Goal: Task Accomplishment & Management: Use online tool/utility

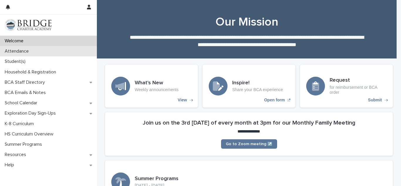
click at [42, 54] on div "Attendance" at bounding box center [48, 51] width 97 height 10
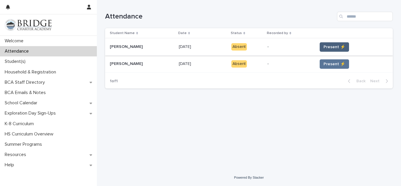
click at [333, 48] on span "Present ⚡" at bounding box center [335, 47] width 22 height 6
click at [333, 47] on span "Present ⚡" at bounding box center [335, 47] width 22 height 6
click at [331, 67] on span "Present ⚡" at bounding box center [335, 64] width 22 height 6
